Goal: Information Seeking & Learning: Learn about a topic

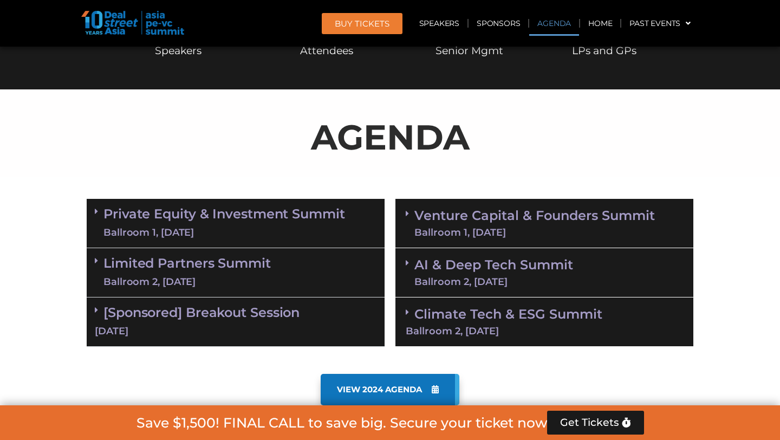
scroll to position [520, 0]
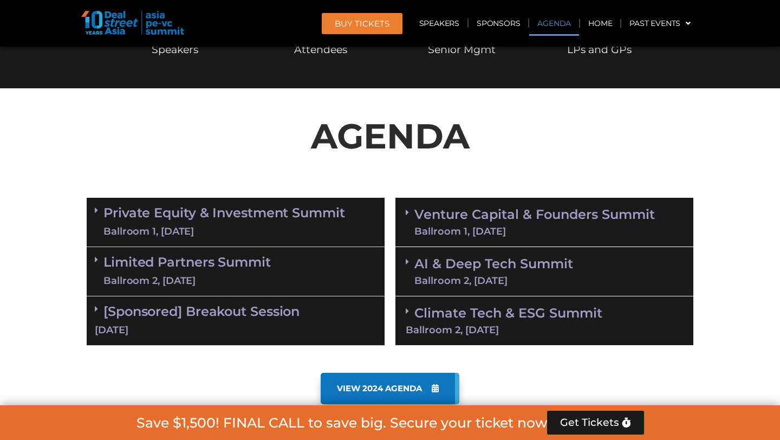
click at [99, 211] on span at bounding box center [99, 210] width 9 height 9
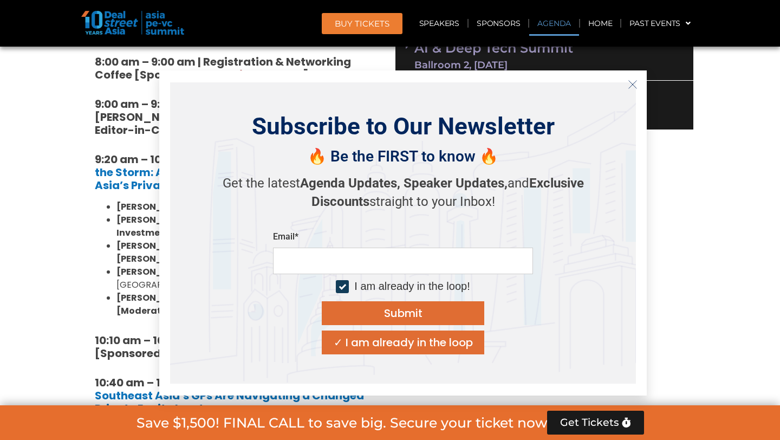
scroll to position [754, 0]
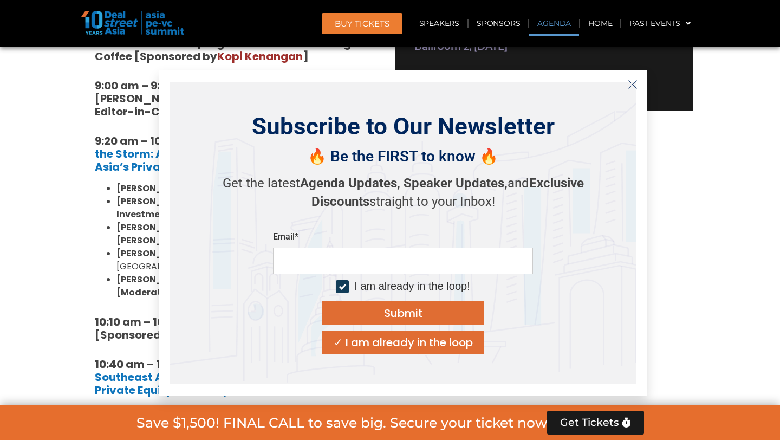
click at [630, 85] on icon "Close" at bounding box center [633, 85] width 10 height 10
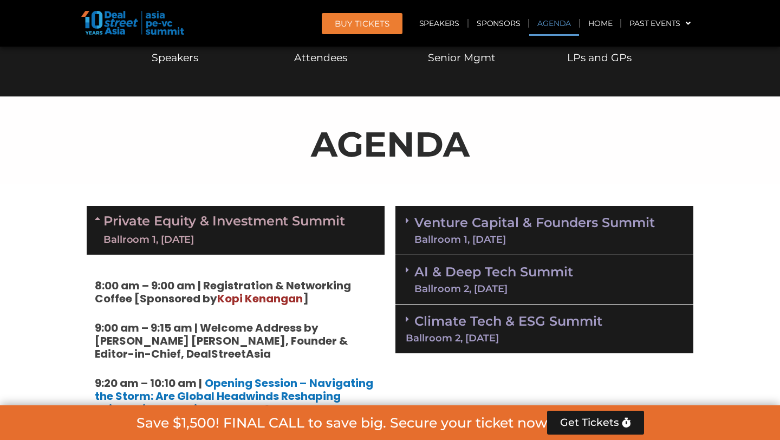
scroll to position [422, 0]
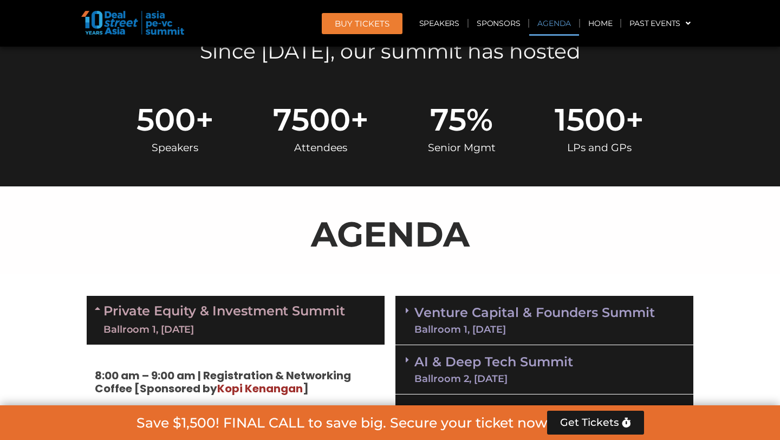
click at [411, 310] on span at bounding box center [410, 310] width 9 height 9
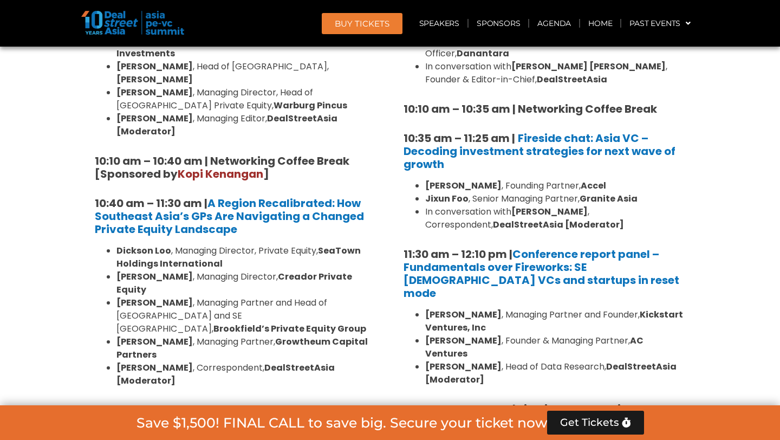
scroll to position [916, 0]
click at [485, 205] on li "In conversation with [PERSON_NAME] , Correspondent, DealStreetAsia [Moderator]" at bounding box center [555, 218] width 260 height 26
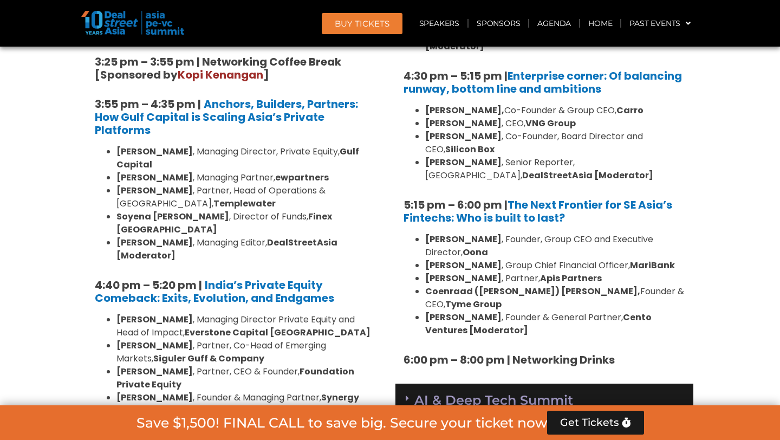
scroll to position [1896, 0]
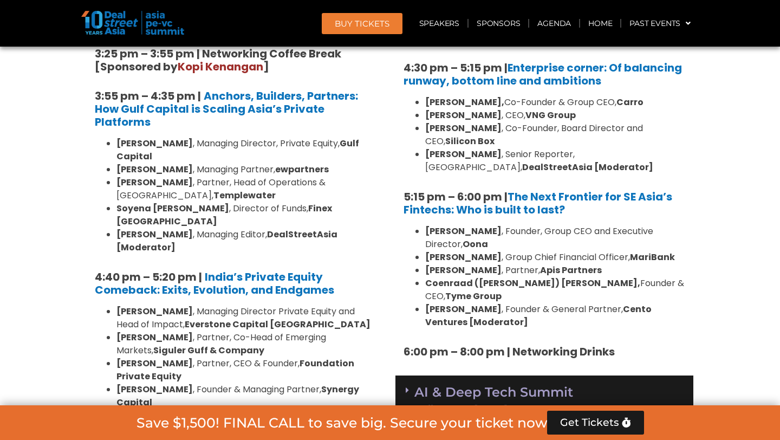
click at [406, 435] on icon at bounding box center [407, 439] width 3 height 9
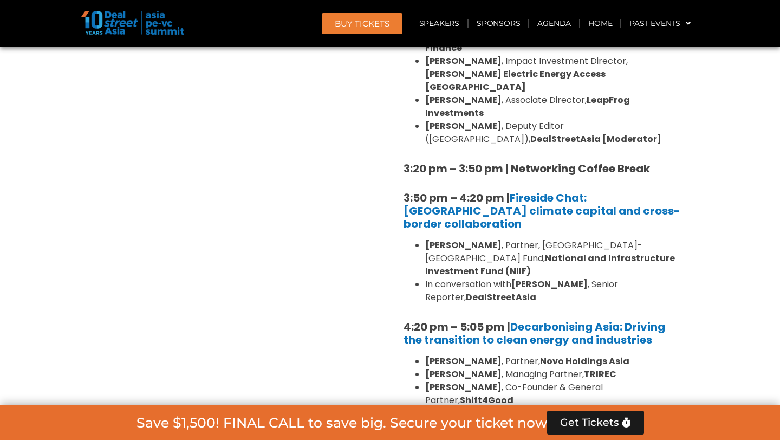
scroll to position [2675, 0]
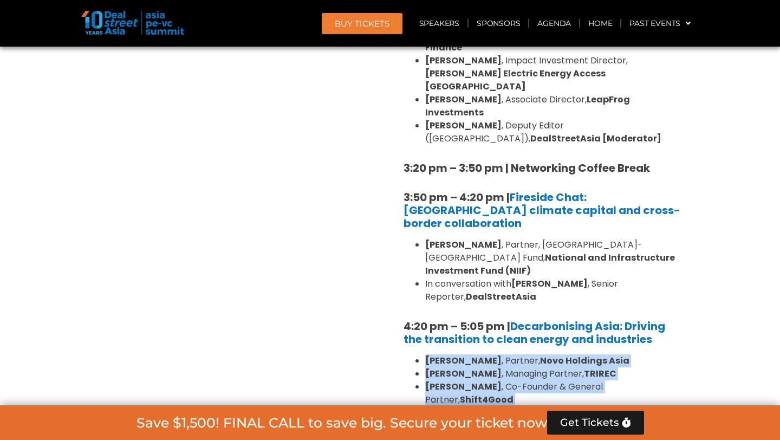
copy ul "[PERSON_NAME] , Partner, Novo Holdings Asia [PERSON_NAME] , Managing Partner, […"
drag, startPoint x: 496, startPoint y: 268, endPoint x: 427, endPoint y: 190, distance: 104.1
click at [427, 354] on ul "[PERSON_NAME] , Partner, Novo Holdings Asia [PERSON_NAME] , Managing Partner, […" at bounding box center [545, 399] width 282 height 91
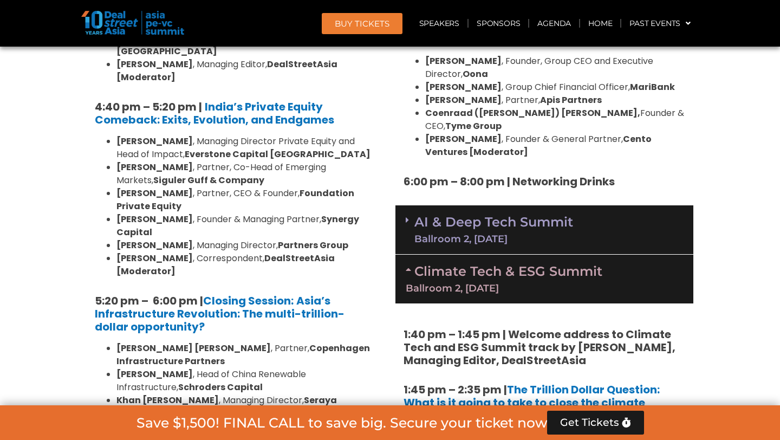
scroll to position [2055, 0]
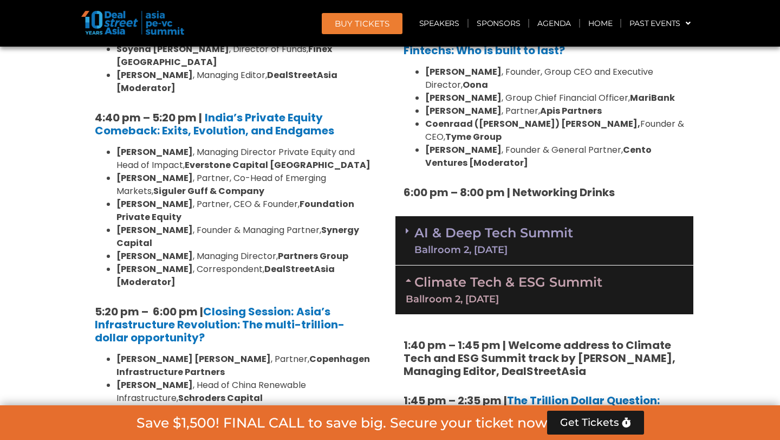
click at [407, 226] on icon at bounding box center [407, 230] width 3 height 9
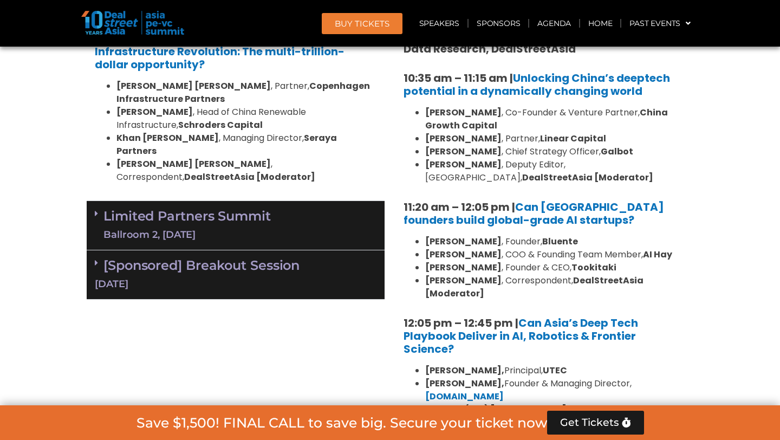
scroll to position [2320, 0]
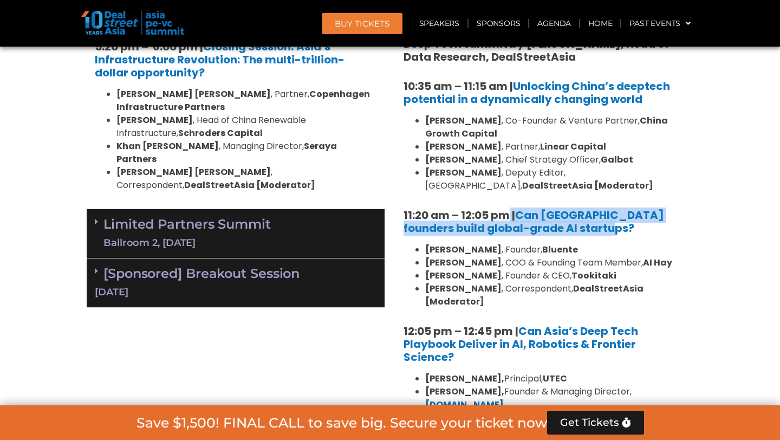
drag, startPoint x: 607, startPoint y: 154, endPoint x: 509, endPoint y: 129, distance: 101.7
click at [509, 209] on h5 "11:20 am – 12:05 pm | Can [GEOGRAPHIC_DATA] founders build global-grade AI star…" at bounding box center [545, 222] width 282 height 26
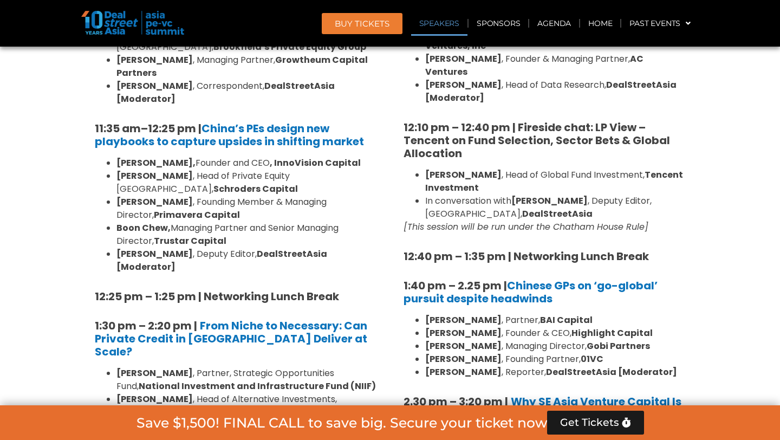
scroll to position [1193, 0]
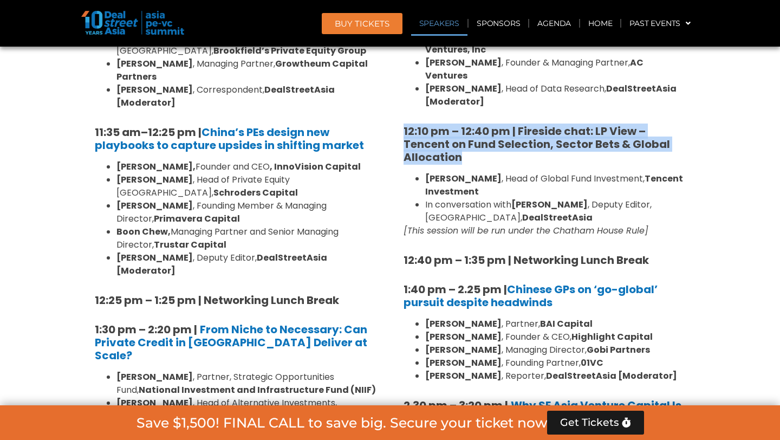
drag, startPoint x: 543, startPoint y: 136, endPoint x: 524, endPoint y: 96, distance: 44.1
click at [524, 96] on div "8:00 am – 9:00 am | Registration & Networking Coffee 9:00 am – 9:15 am | Welcom…" at bounding box center [545, 329] width 282 height 1463
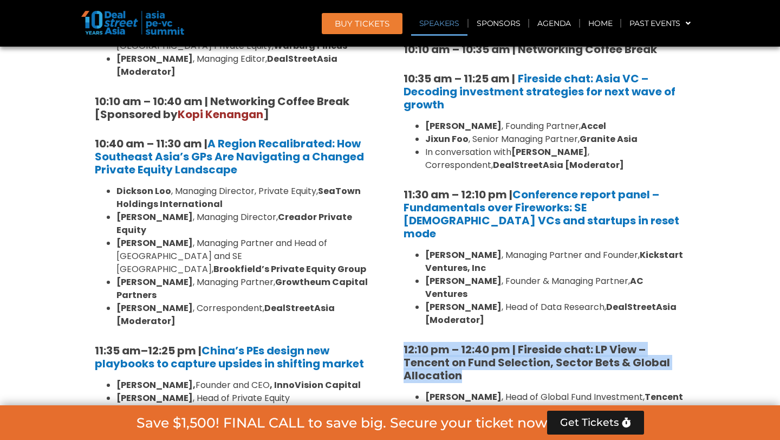
scroll to position [974, 0]
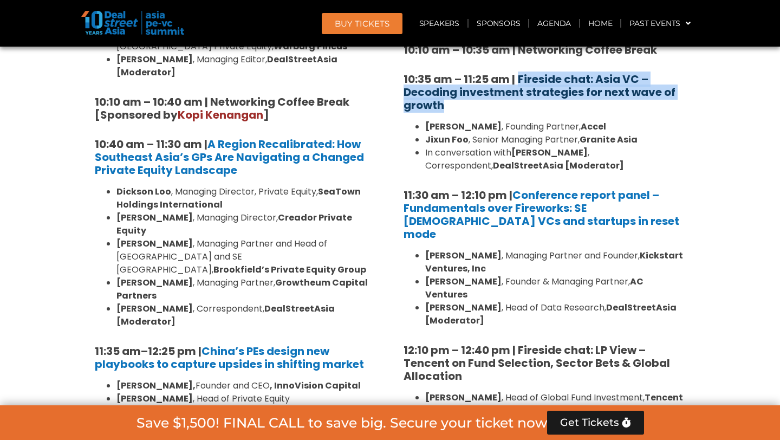
drag, startPoint x: 537, startPoint y: 107, endPoint x: 521, endPoint y: 76, distance: 35.1
click at [521, 76] on h5 "10:35 am – 11:25 am | Fireside chat: Asia VC – Decoding investment strategies f…" at bounding box center [545, 92] width 282 height 39
copy b "Fireside chat: Asia VC – Decoding investment strategies for next wave of growth"
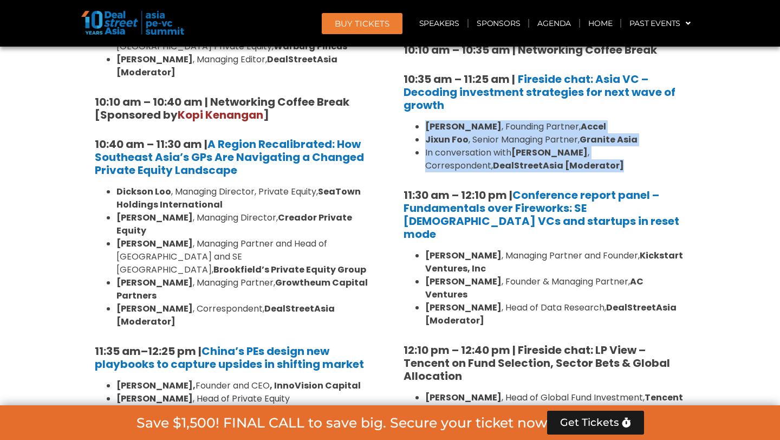
drag, startPoint x: 570, startPoint y: 165, endPoint x: 420, endPoint y: 128, distance: 154.7
click at [420, 128] on ul "[PERSON_NAME] , Founding Partner, Accel [PERSON_NAME] , Senior Managing Partner…" at bounding box center [545, 146] width 282 height 52
copy ul "[PERSON_NAME] , Founding Partner, Accel [PERSON_NAME] , Senior Managing Partner…"
